Goal: Task Accomplishment & Management: Manage account settings

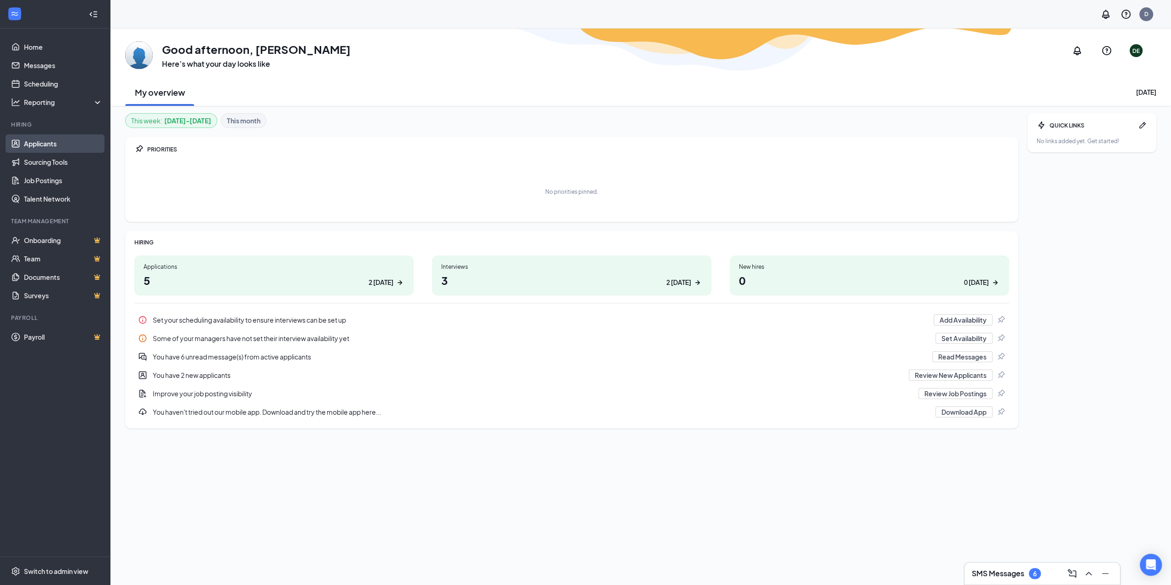
click at [44, 146] on link "Applicants" at bounding box center [63, 143] width 79 height 18
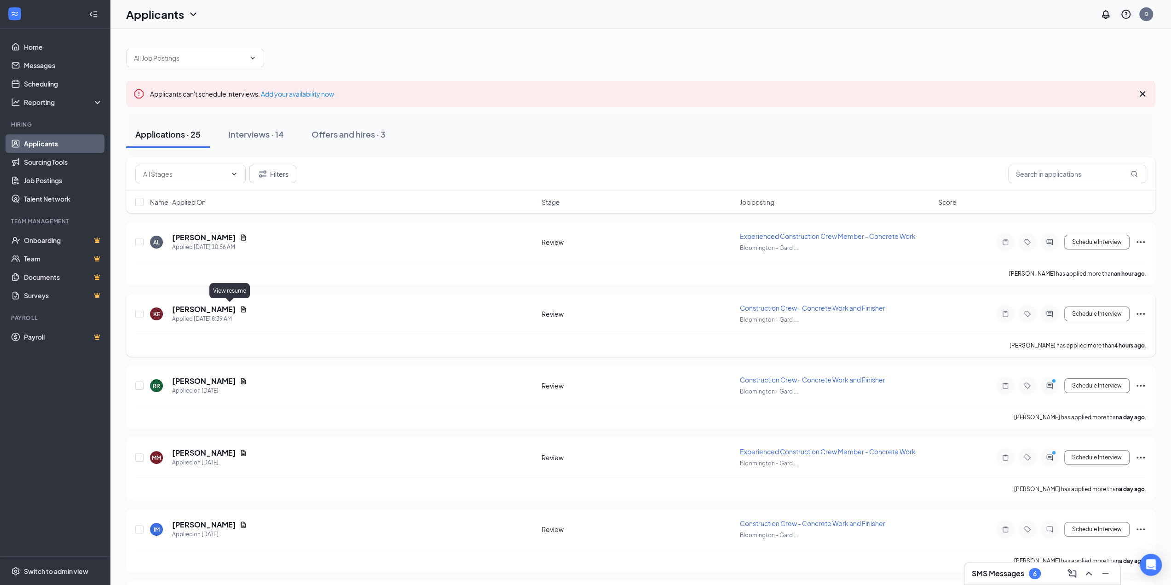
click at [241, 309] on icon "Document" at bounding box center [243, 309] width 5 height 6
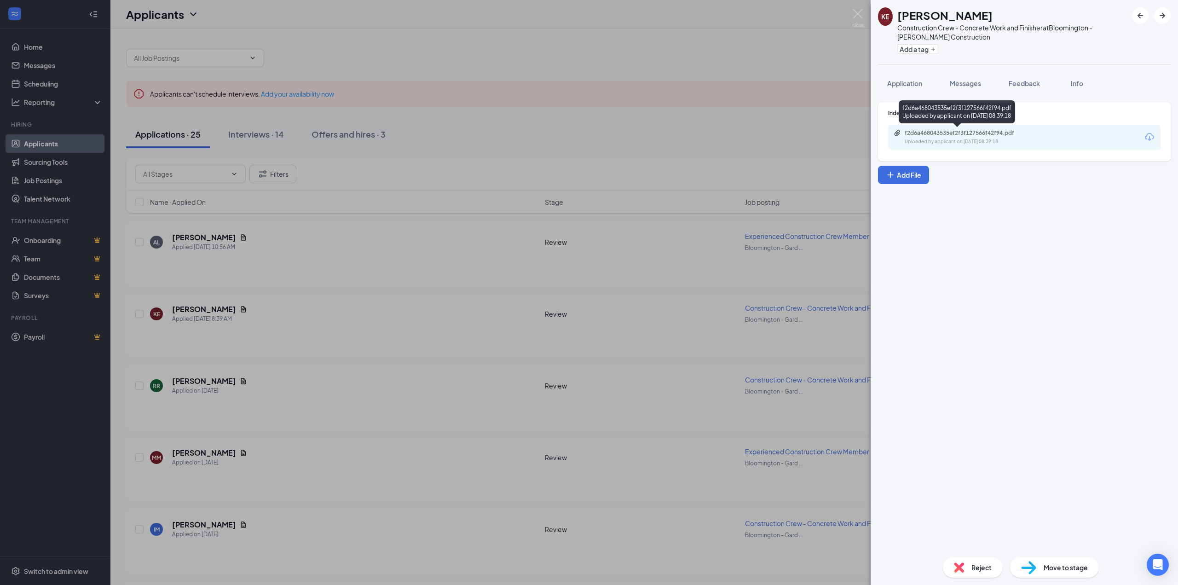
click at [972, 136] on div "f2d6a468043535ef2f3f127566f42f94.pdf Uploaded by applicant on Sep 16, 2025 at 0…" at bounding box center [967, 137] width 149 height 16
click at [517, 52] on div "KE Kahjuan Evans Construction Crew - Concrete Work and Finisher at Bloomington …" at bounding box center [589, 292] width 1178 height 585
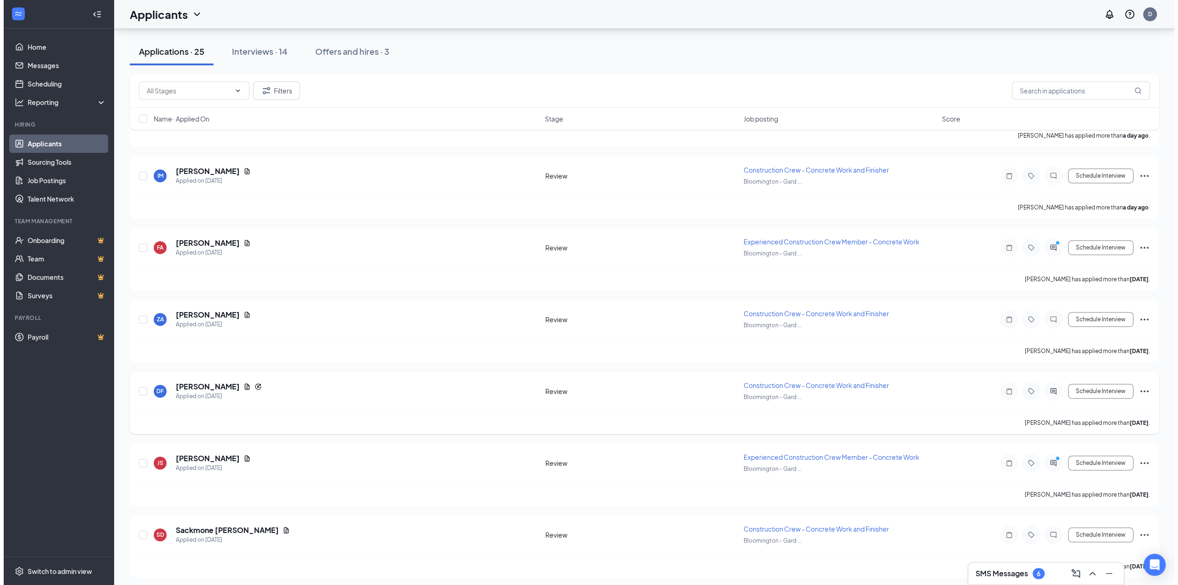
scroll to position [368, 0]
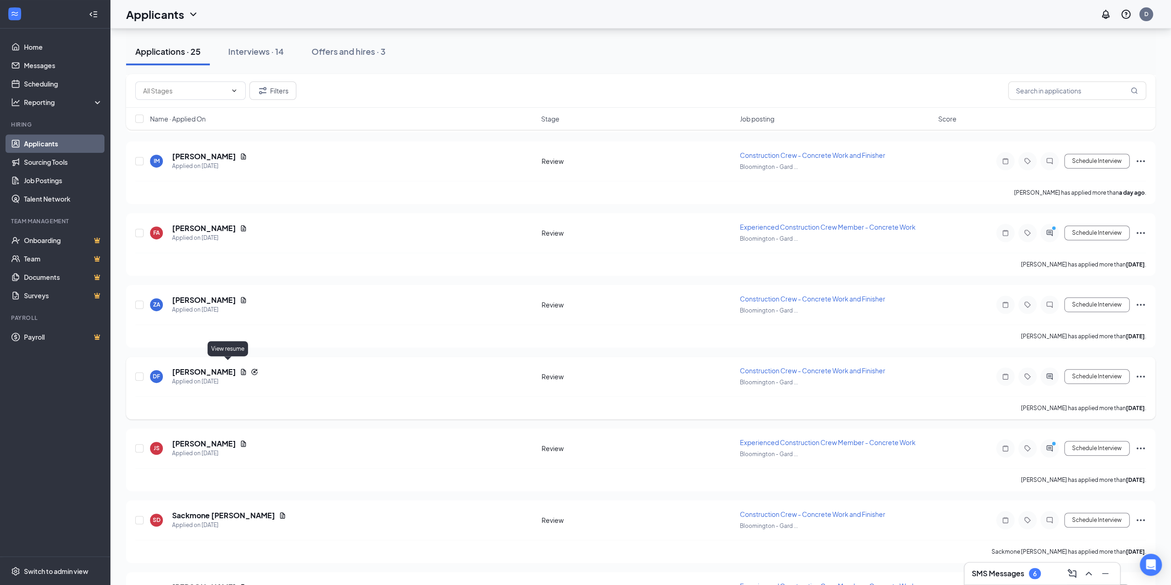
click at [240, 368] on icon "Document" at bounding box center [243, 371] width 7 height 7
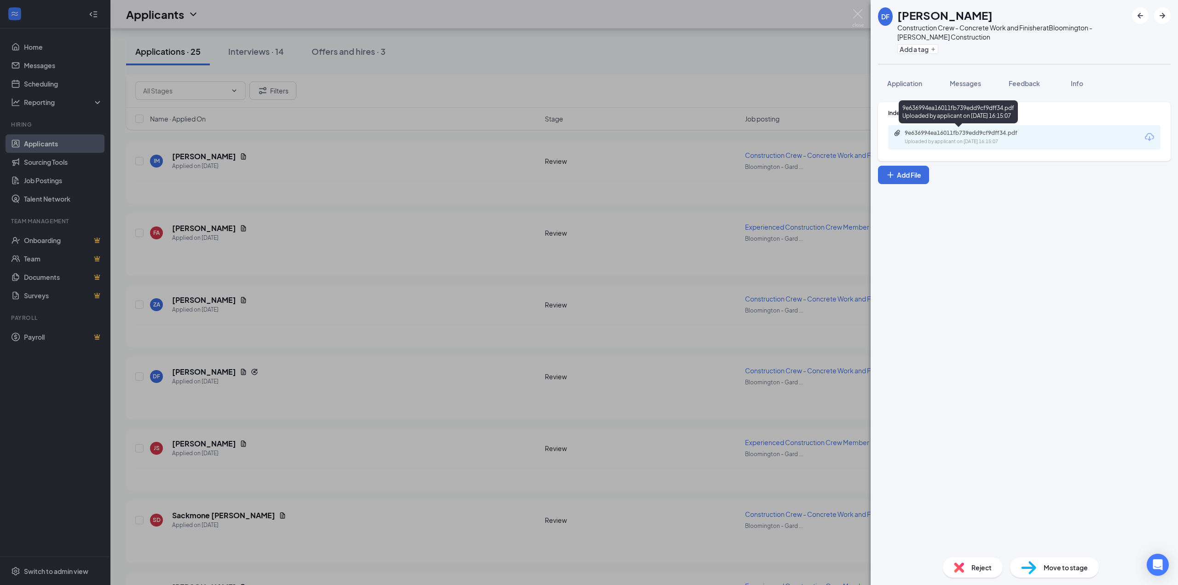
click at [947, 135] on div "9e636994ea16011fb739edd9cf9dff34.pdf" at bounding box center [968, 132] width 129 height 7
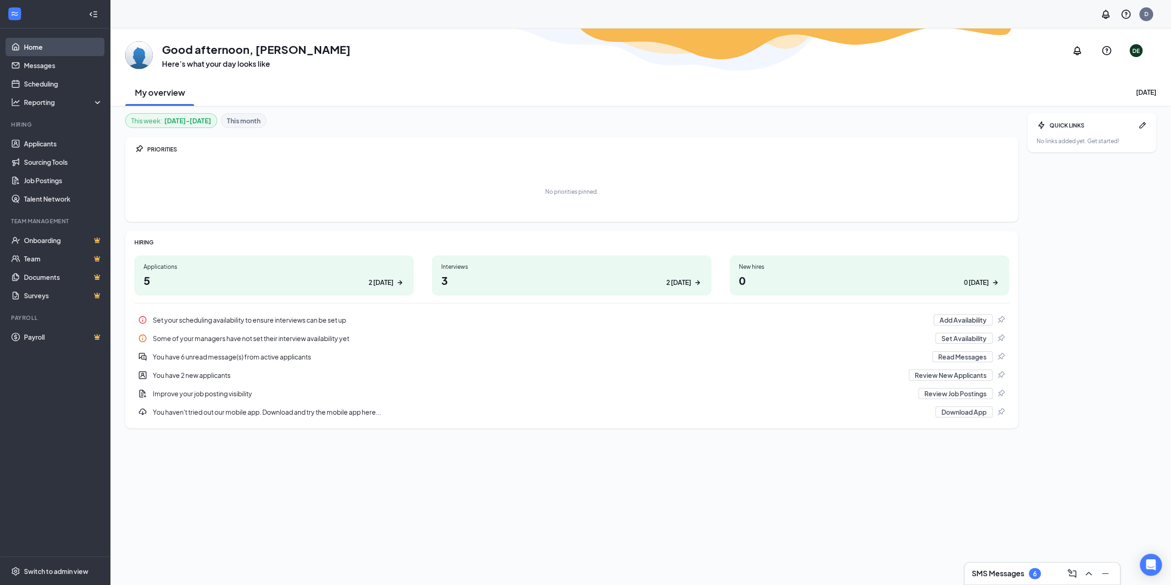
click at [47, 49] on link "Home" at bounding box center [63, 47] width 79 height 18
click at [52, 43] on link "Home" at bounding box center [63, 47] width 79 height 18
